Goal: Information Seeking & Learning: Learn about a topic

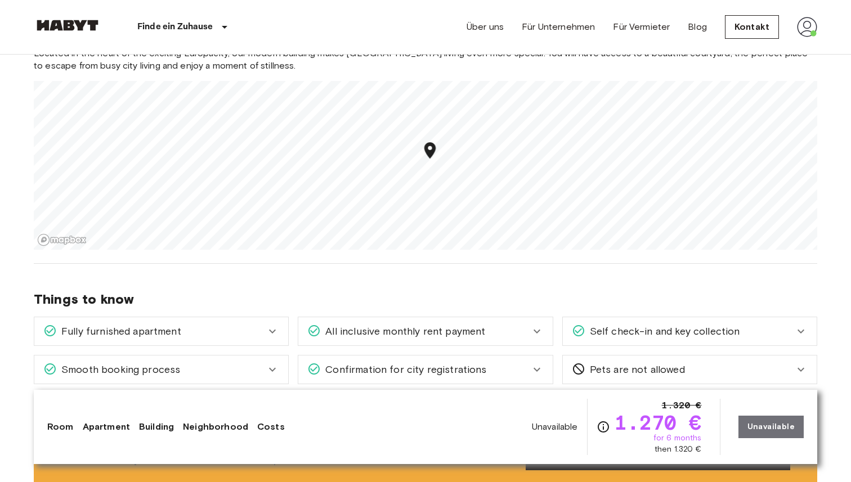
scroll to position [936, 0]
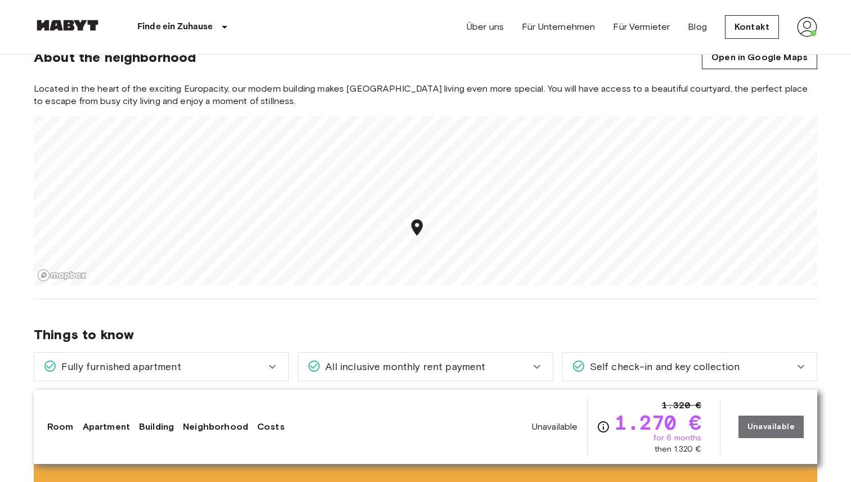
click at [450, 100] on span "Located in the heart of the exciting Europacity, our modern building makes [GEO…" at bounding box center [426, 95] width 784 height 25
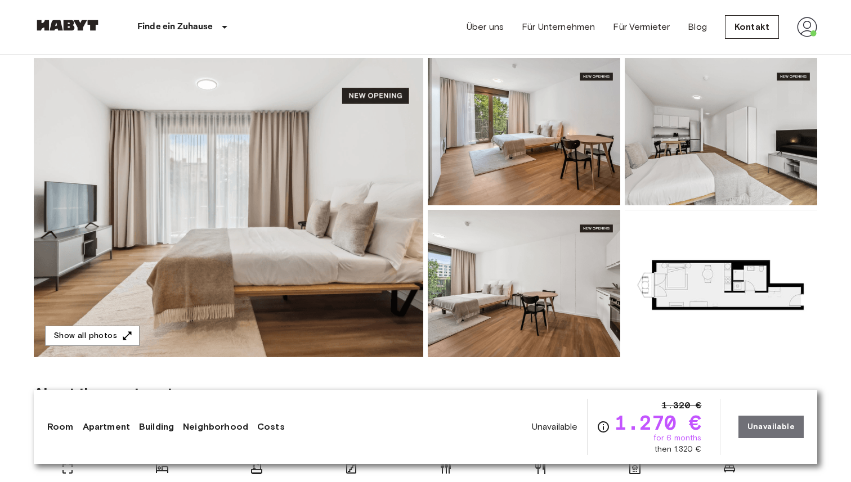
scroll to position [101, 0]
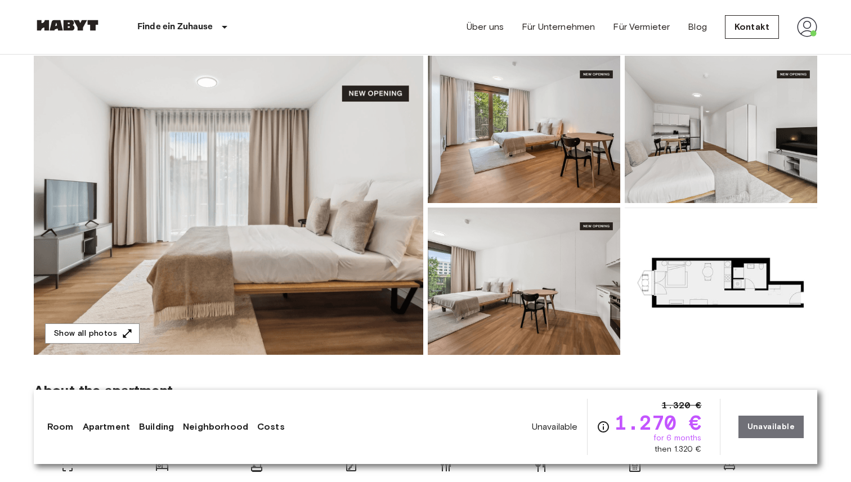
click at [352, 181] on img at bounding box center [229, 205] width 390 height 299
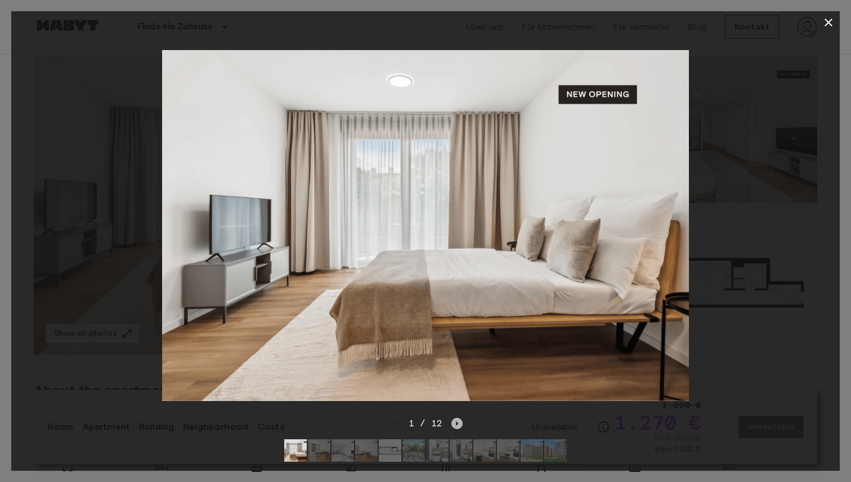
click at [459, 422] on icon "Next image" at bounding box center [456, 423] width 11 height 11
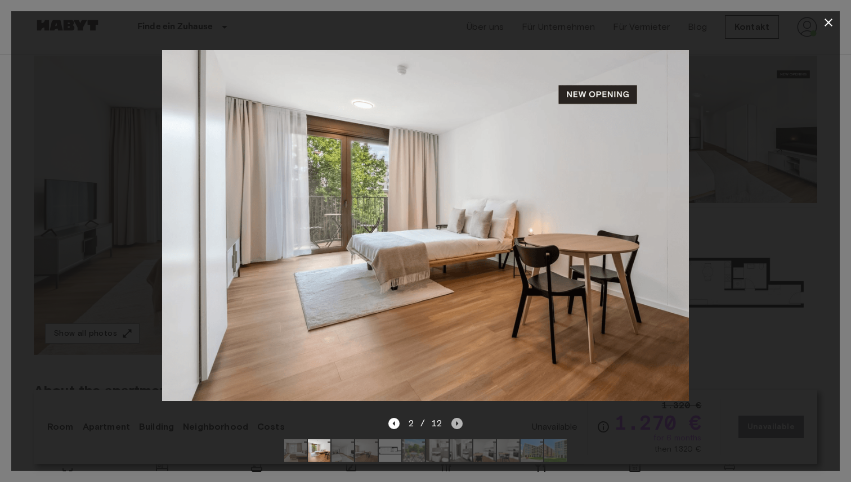
click at [459, 422] on icon "Next image" at bounding box center [456, 423] width 11 height 11
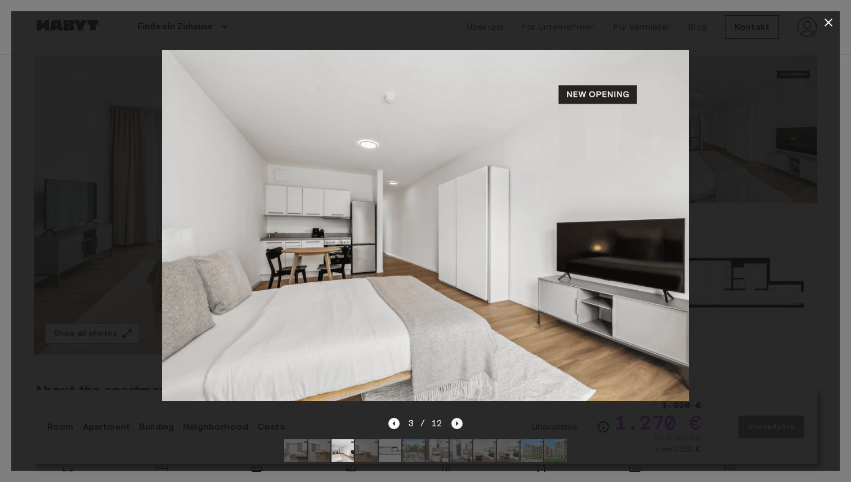
click at [459, 422] on icon "Next image" at bounding box center [456, 423] width 11 height 11
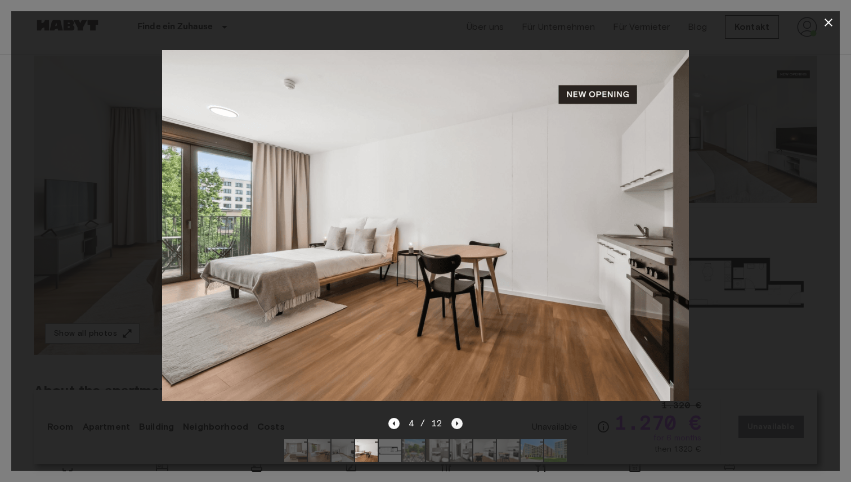
click at [459, 422] on icon "Next image" at bounding box center [456, 423] width 11 height 11
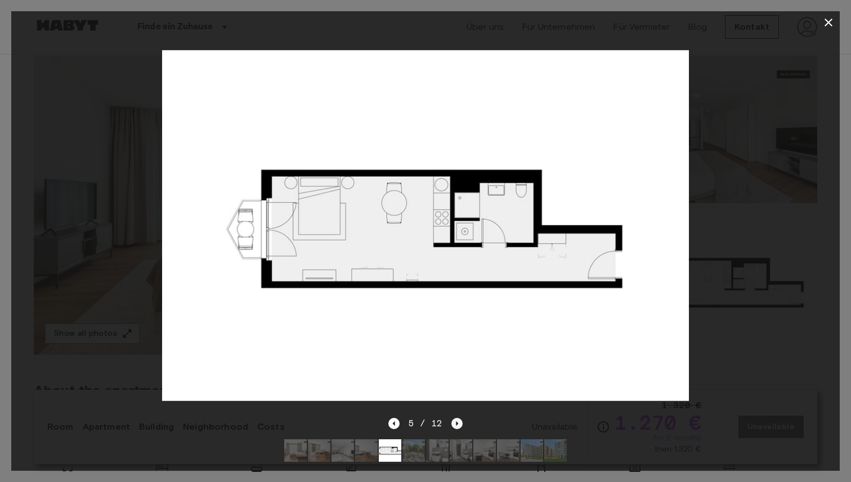
click at [459, 422] on icon "Next image" at bounding box center [456, 423] width 11 height 11
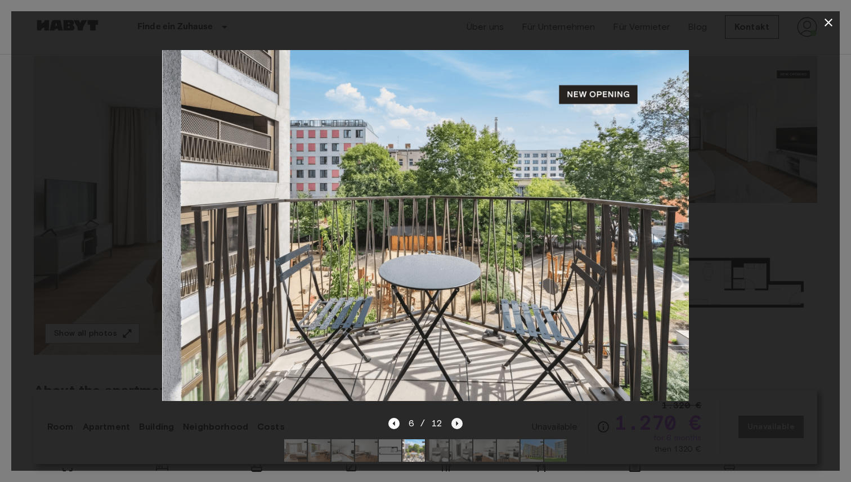
click at [459, 422] on icon "Next image" at bounding box center [456, 423] width 11 height 11
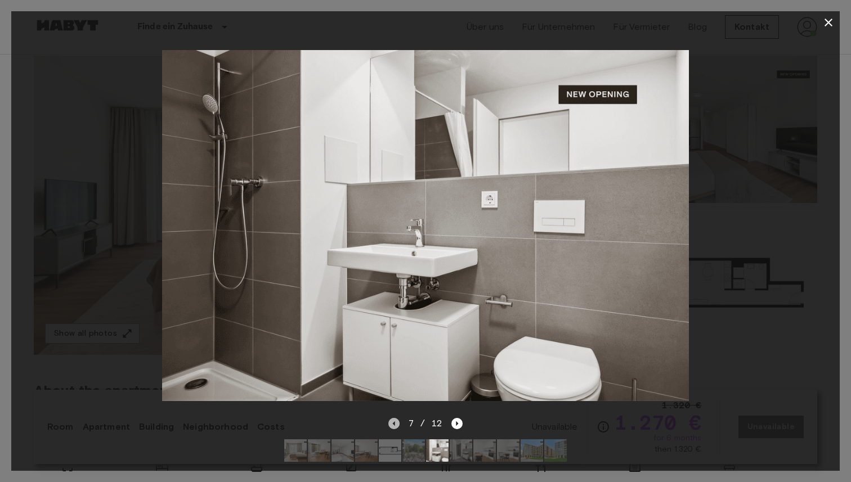
click at [395, 429] on icon "Previous image" at bounding box center [393, 423] width 11 height 11
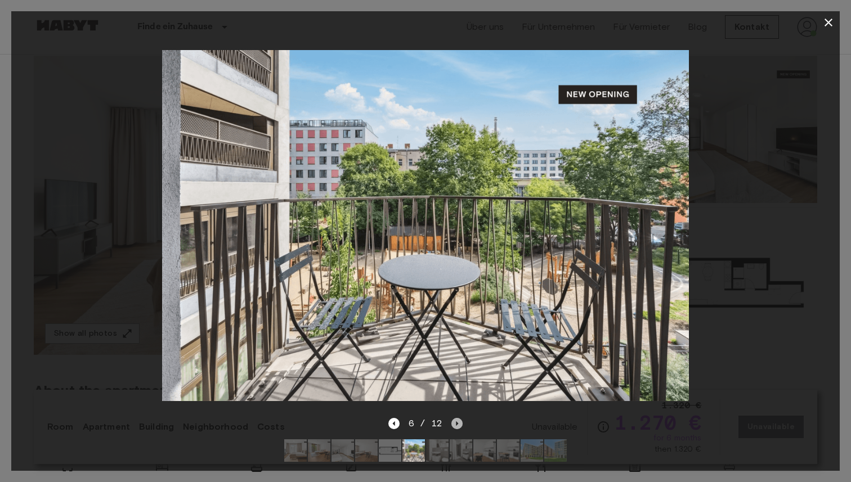
click at [453, 429] on icon "Next image" at bounding box center [456, 423] width 11 height 11
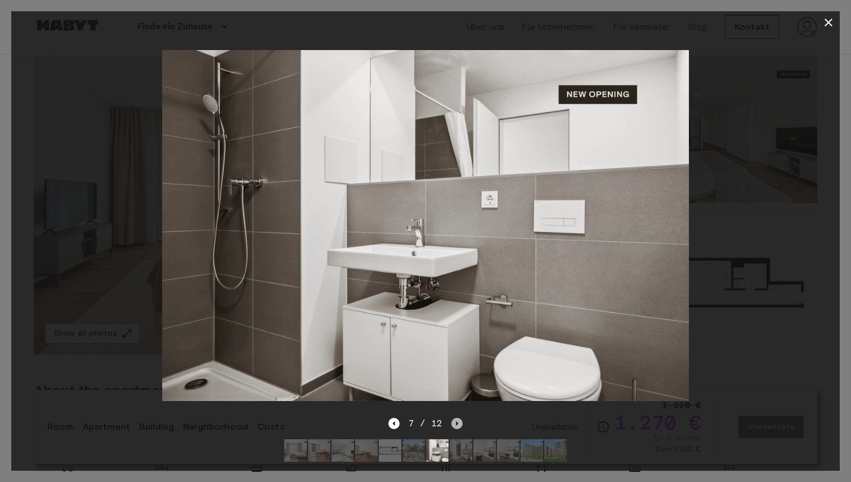
click at [453, 429] on icon "Next image" at bounding box center [456, 423] width 11 height 11
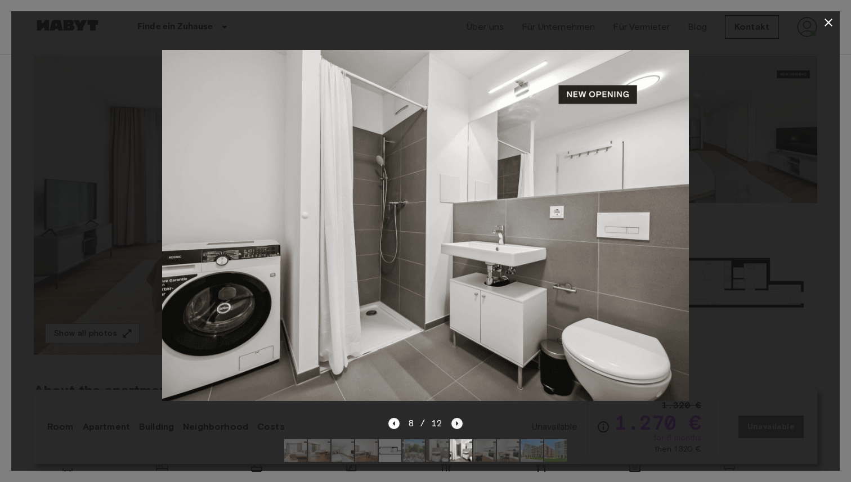
click at [459, 426] on icon "Next image" at bounding box center [456, 423] width 11 height 11
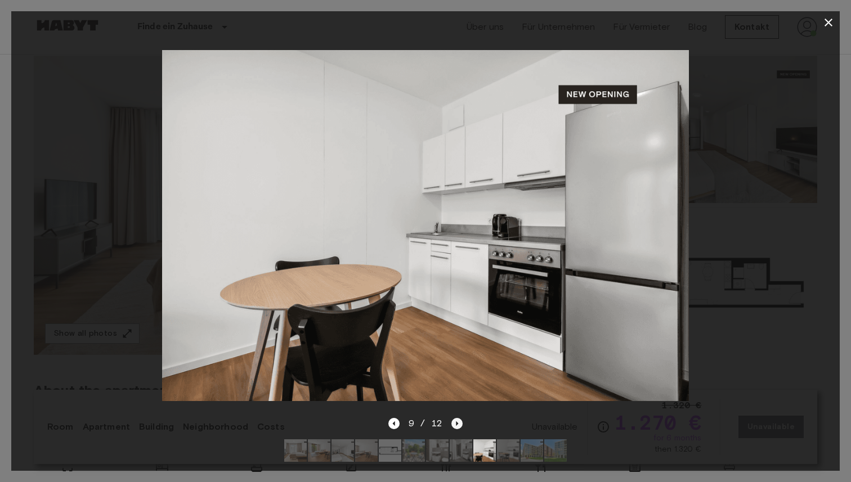
click at [459, 427] on icon "Next image" at bounding box center [456, 423] width 11 height 11
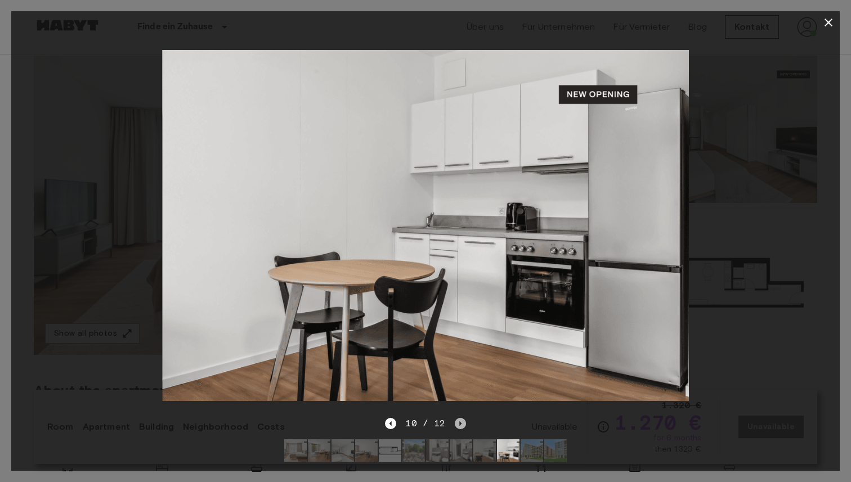
click at [459, 427] on icon "Next image" at bounding box center [460, 423] width 11 height 11
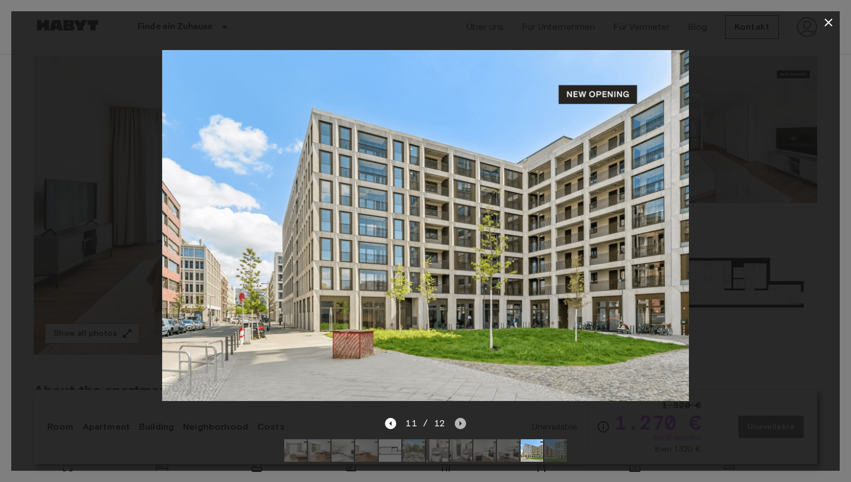
click at [459, 427] on icon "Next image" at bounding box center [460, 423] width 11 height 11
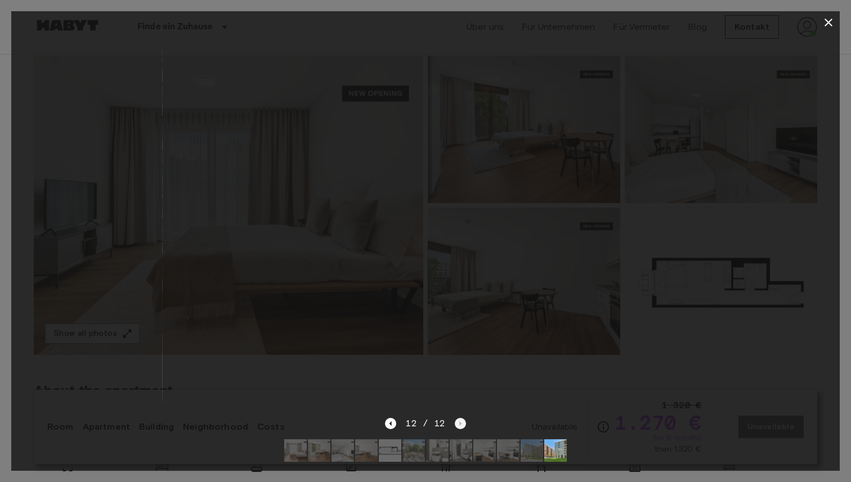
click at [459, 427] on div "12 / 12" at bounding box center [425, 424] width 80 height 14
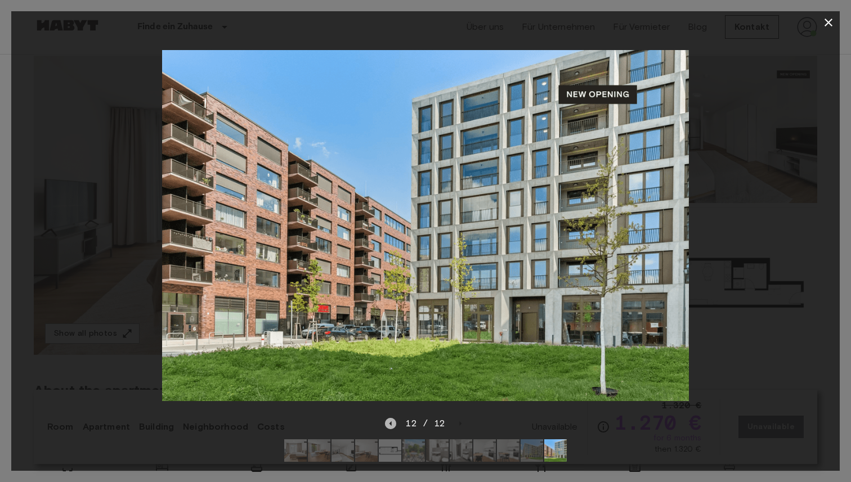
click at [390, 427] on icon "Previous image" at bounding box center [390, 423] width 11 height 11
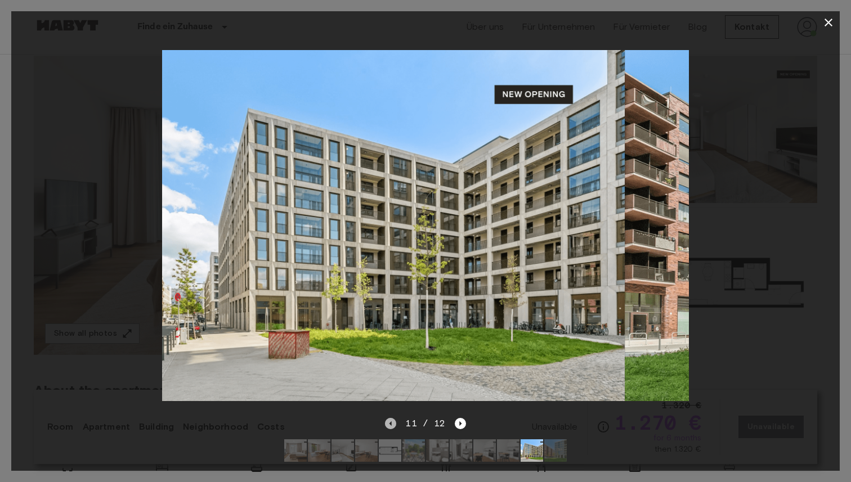
click at [390, 427] on icon "Previous image" at bounding box center [390, 423] width 11 height 11
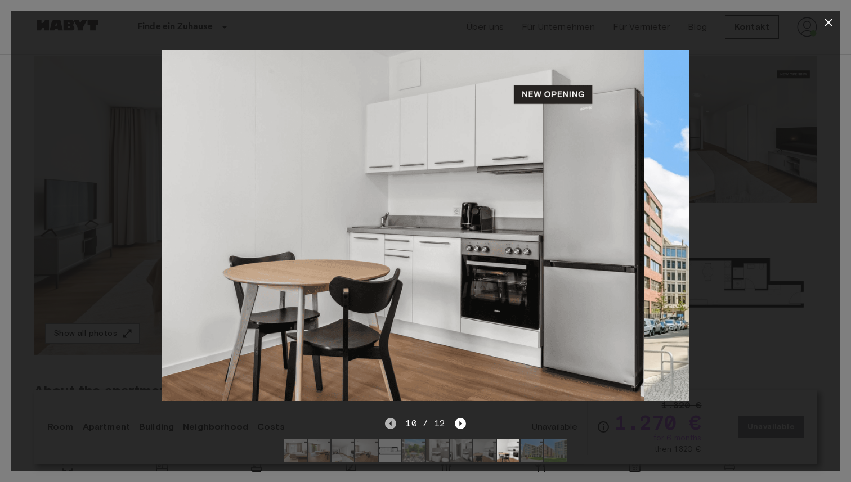
click at [390, 427] on icon "Previous image" at bounding box center [390, 423] width 11 height 11
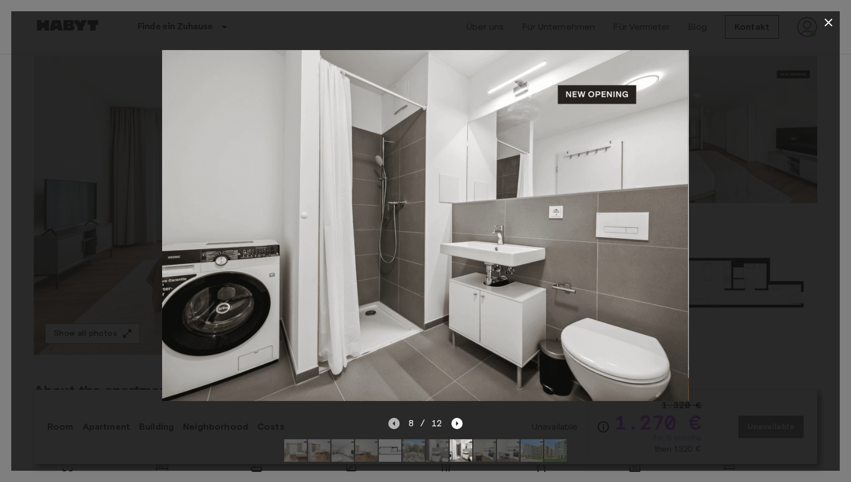
click at [390, 427] on icon "Previous image" at bounding box center [393, 423] width 11 height 11
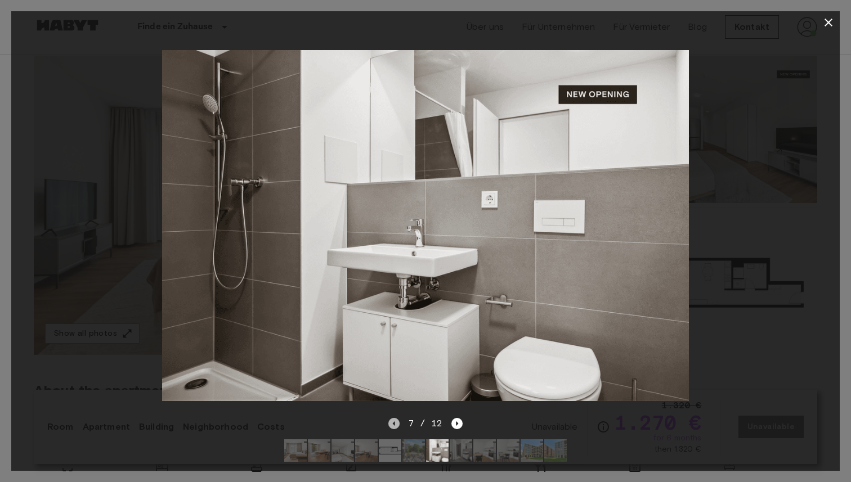
click at [390, 427] on icon "Previous image" at bounding box center [393, 423] width 11 height 11
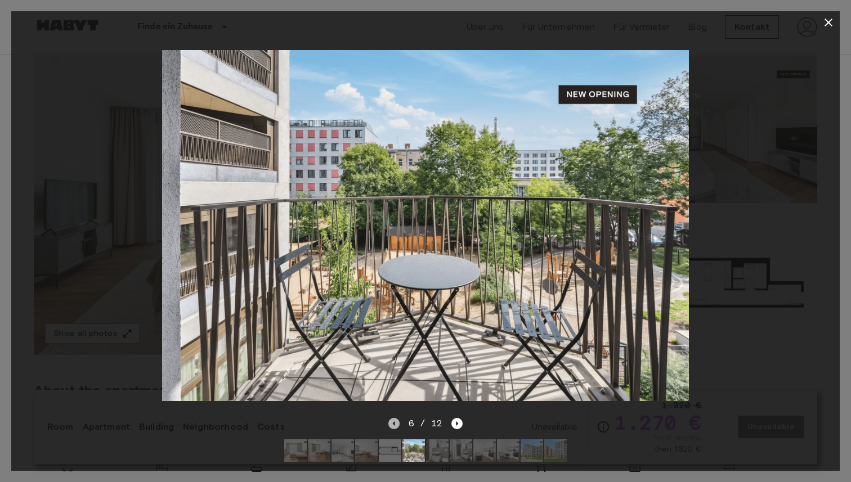
click at [390, 427] on icon "Previous image" at bounding box center [393, 423] width 11 height 11
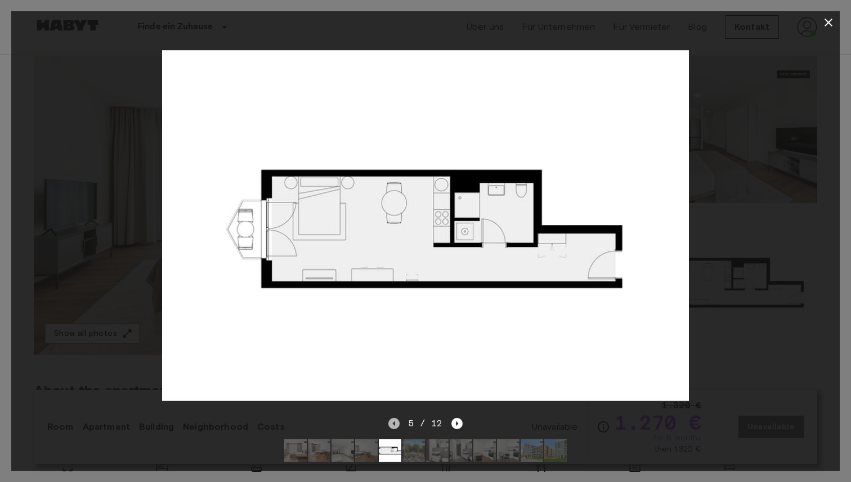
click at [390, 427] on icon "Previous image" at bounding box center [393, 423] width 11 height 11
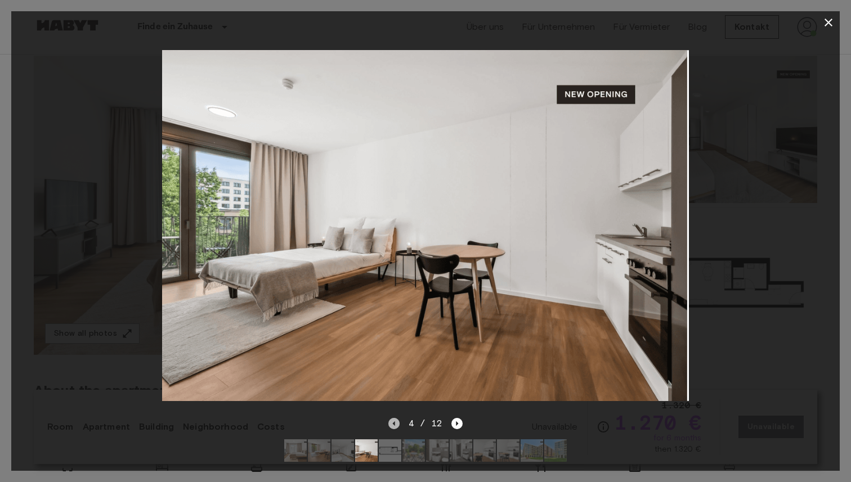
click at [390, 427] on icon "Previous image" at bounding box center [393, 423] width 11 height 11
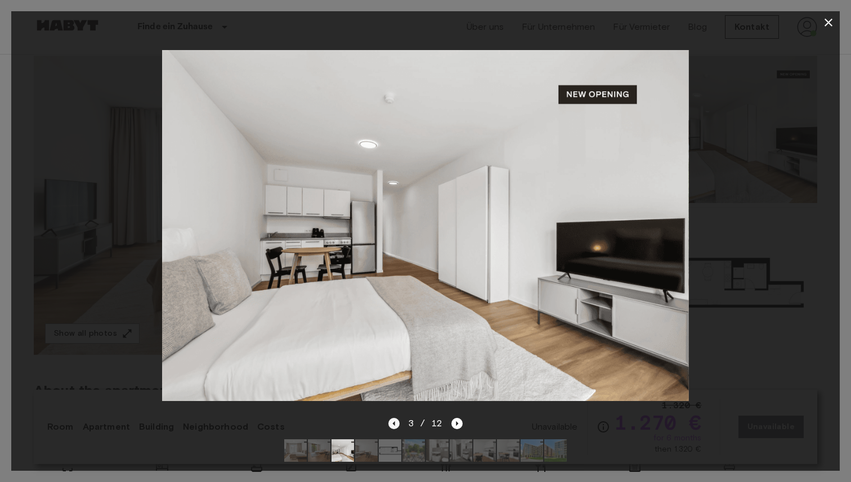
click at [390, 427] on icon "Previous image" at bounding box center [393, 423] width 11 height 11
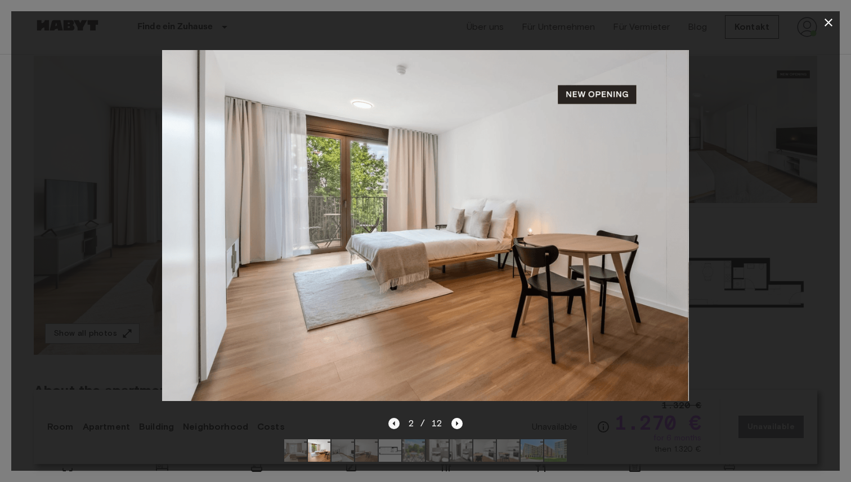
click at [390, 427] on icon "Previous image" at bounding box center [393, 423] width 11 height 11
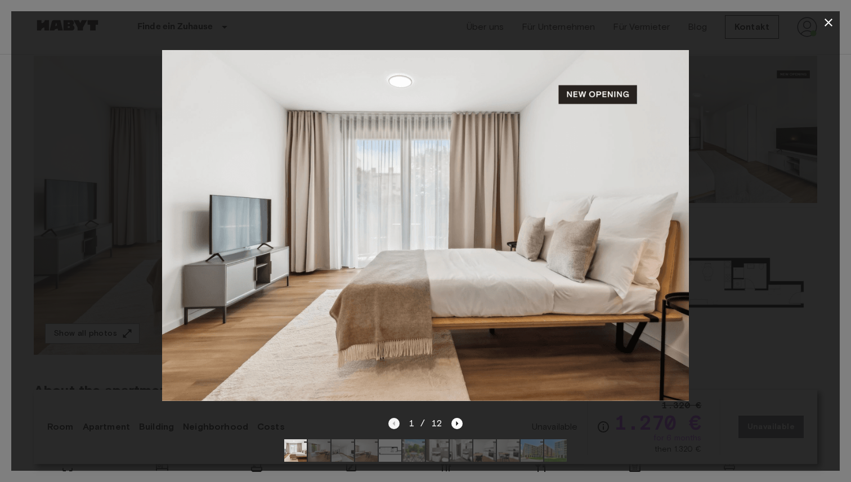
click at [390, 427] on div "1 / 12" at bounding box center [425, 424] width 75 height 14
click at [827, 29] on icon "button" at bounding box center [829, 23] width 14 height 14
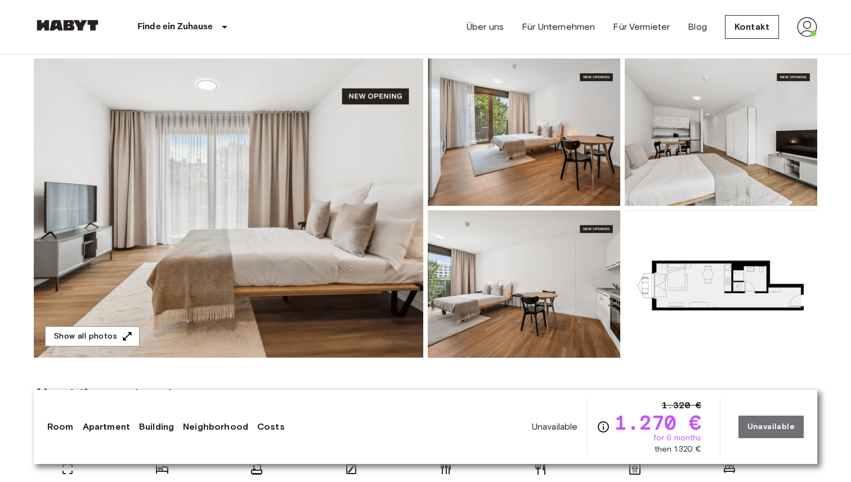
scroll to position [129, 0]
